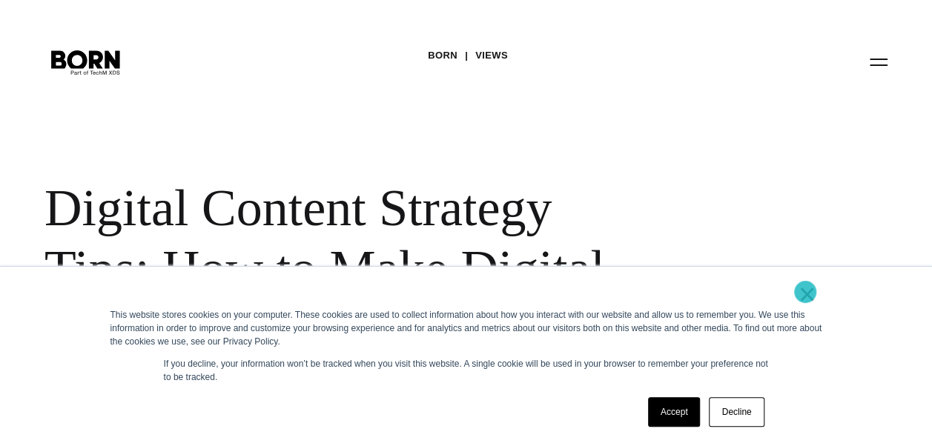
click at [805, 292] on link "×" at bounding box center [808, 294] width 18 height 13
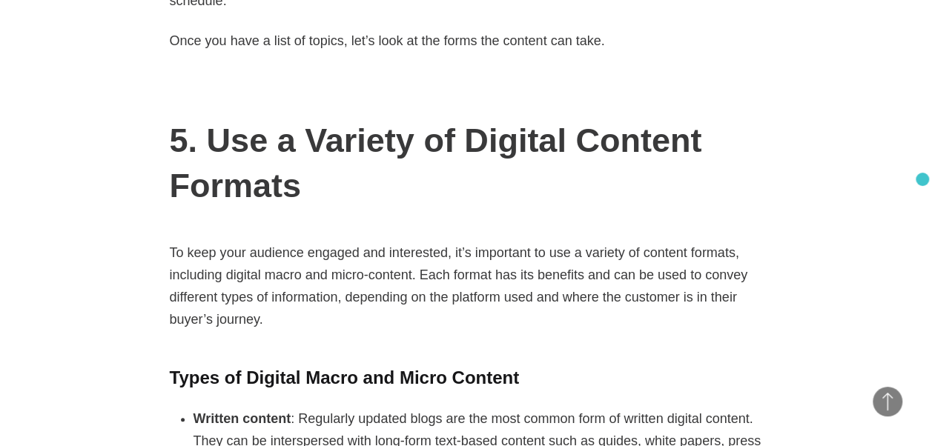
scroll to position [2907, 0]
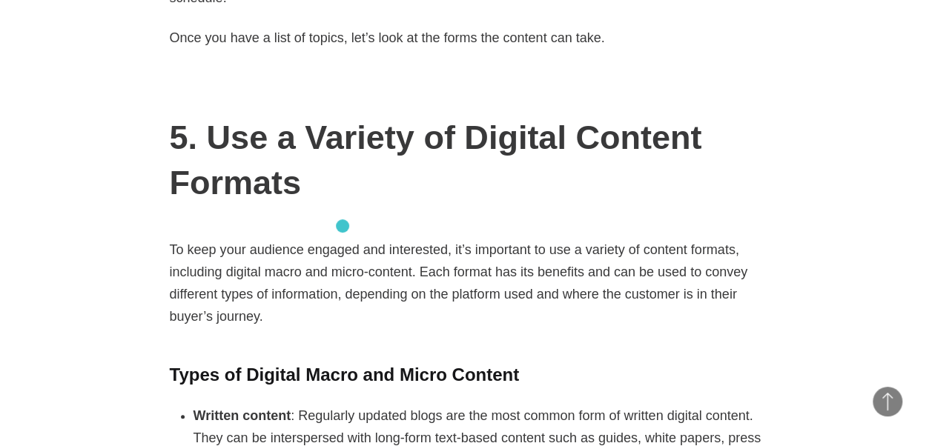
click at [343, 239] on p "To keep your audience engaged and interested, it’s important to use a variety o…" at bounding box center [466, 283] width 593 height 89
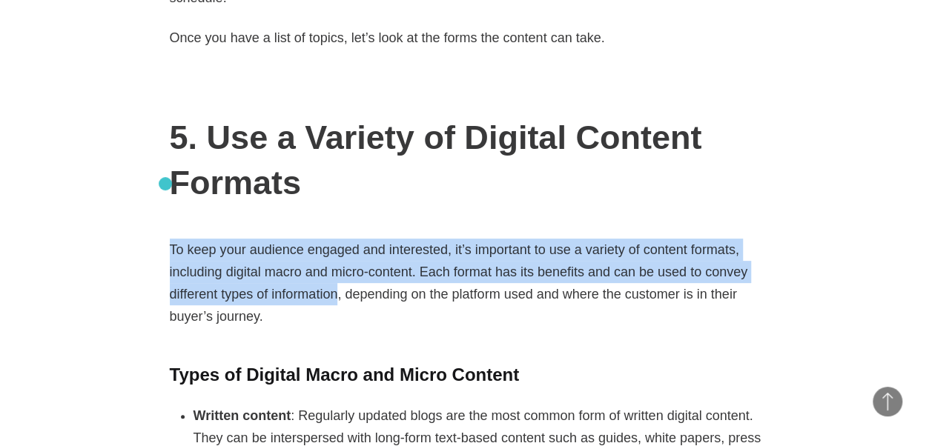
drag, startPoint x: 329, startPoint y: 231, endPoint x: 165, endPoint y: 184, distance: 169.7
click at [165, 184] on article "In an omnichannel retail world, customer experience and engagement are paramoun…" at bounding box center [467, 252] width 638 height 4611
copy p "To keep your audience engaged and interested, it’s important to use a variety o…"
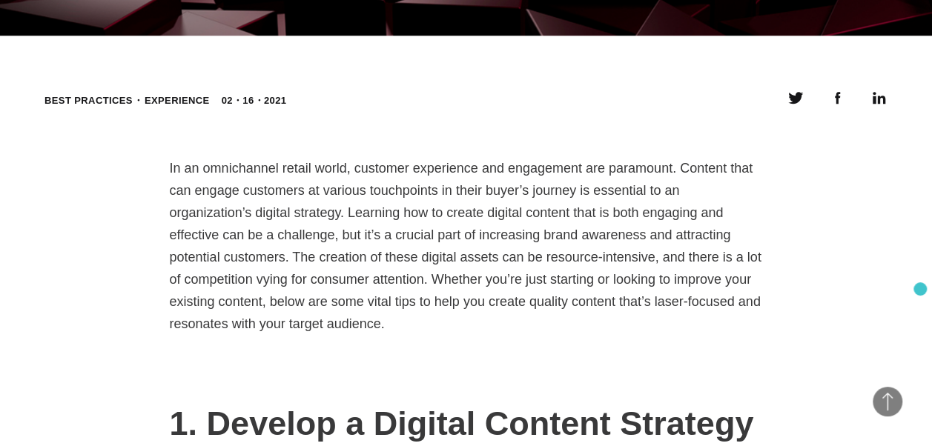
scroll to position [721, 0]
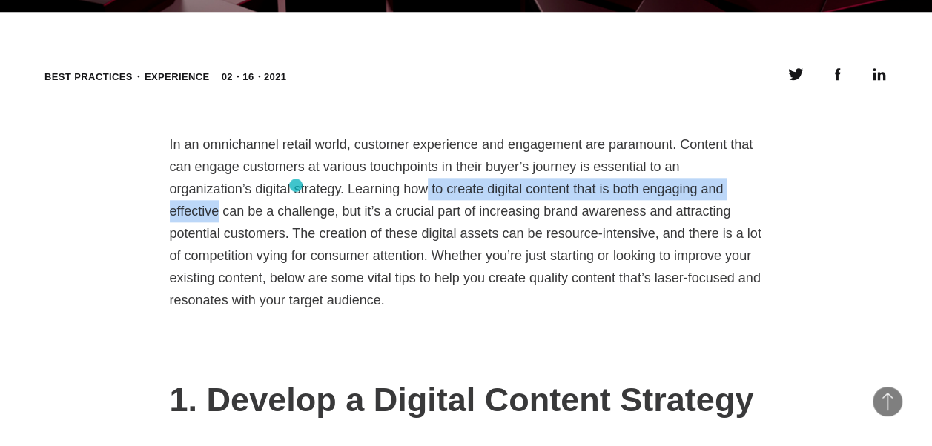
drag, startPoint x: 627, startPoint y: 191, endPoint x: 296, endPoint y: 185, distance: 331.5
click at [296, 185] on p "In an omnichannel retail world, customer experience and engagement are paramoun…" at bounding box center [466, 222] width 593 height 178
copy p "to create digital content that is both engaging and effective"
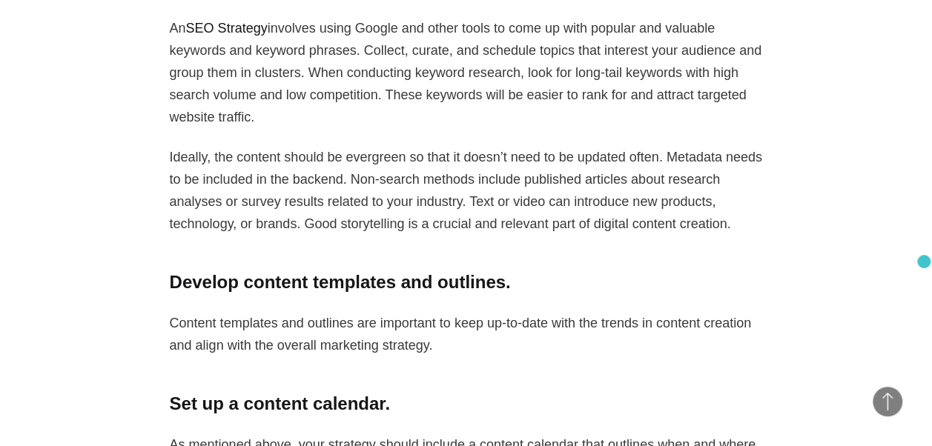
scroll to position [2462, 0]
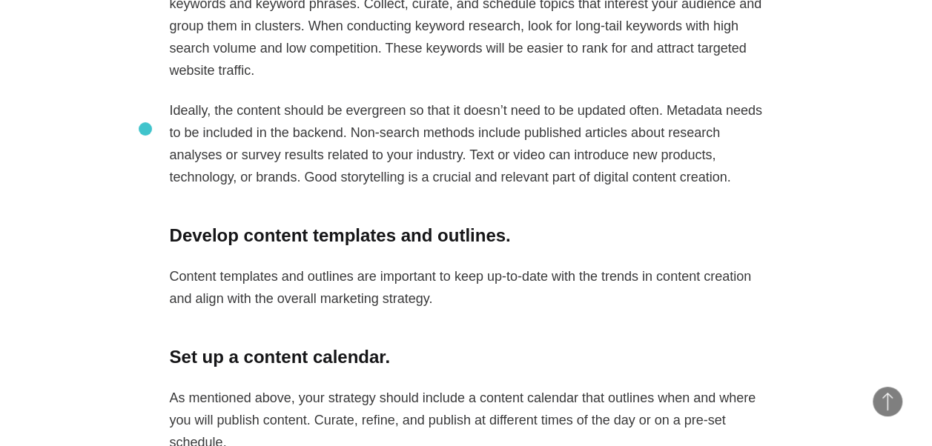
drag, startPoint x: 583, startPoint y: 133, endPoint x: 144, endPoint y: 129, distance: 439.0
copy p "Good storytelling is a crucial and relevant part of digital content creation."
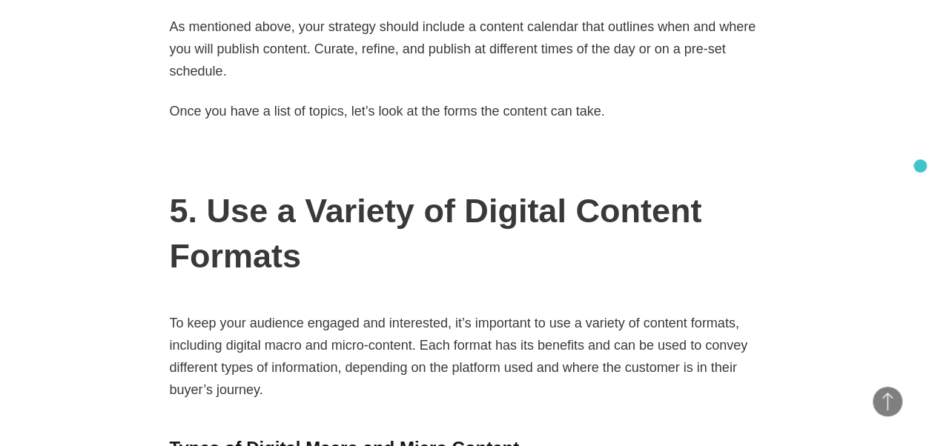
scroll to position [2850, 0]
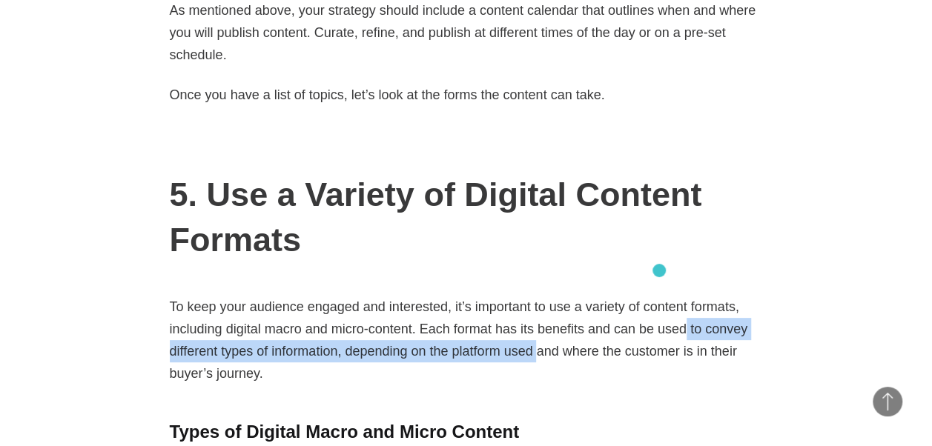
drag, startPoint x: 521, startPoint y: 285, endPoint x: 659, endPoint y: 271, distance: 139.5
click at [659, 296] on p "To keep your audience engaged and interested, it’s important to use a variety o…" at bounding box center [466, 340] width 593 height 89
copy p "to convey different types of information, depending on the platform used"
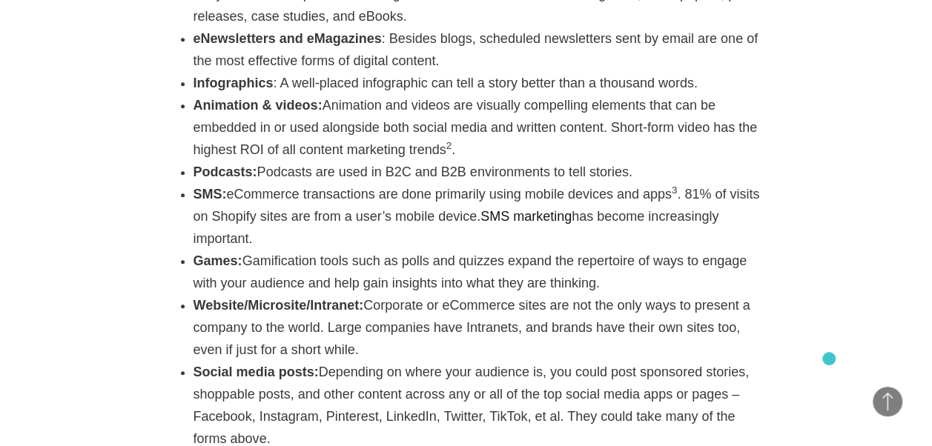
scroll to position [3354, 0]
